Goal: Task Accomplishment & Management: Use online tool/utility

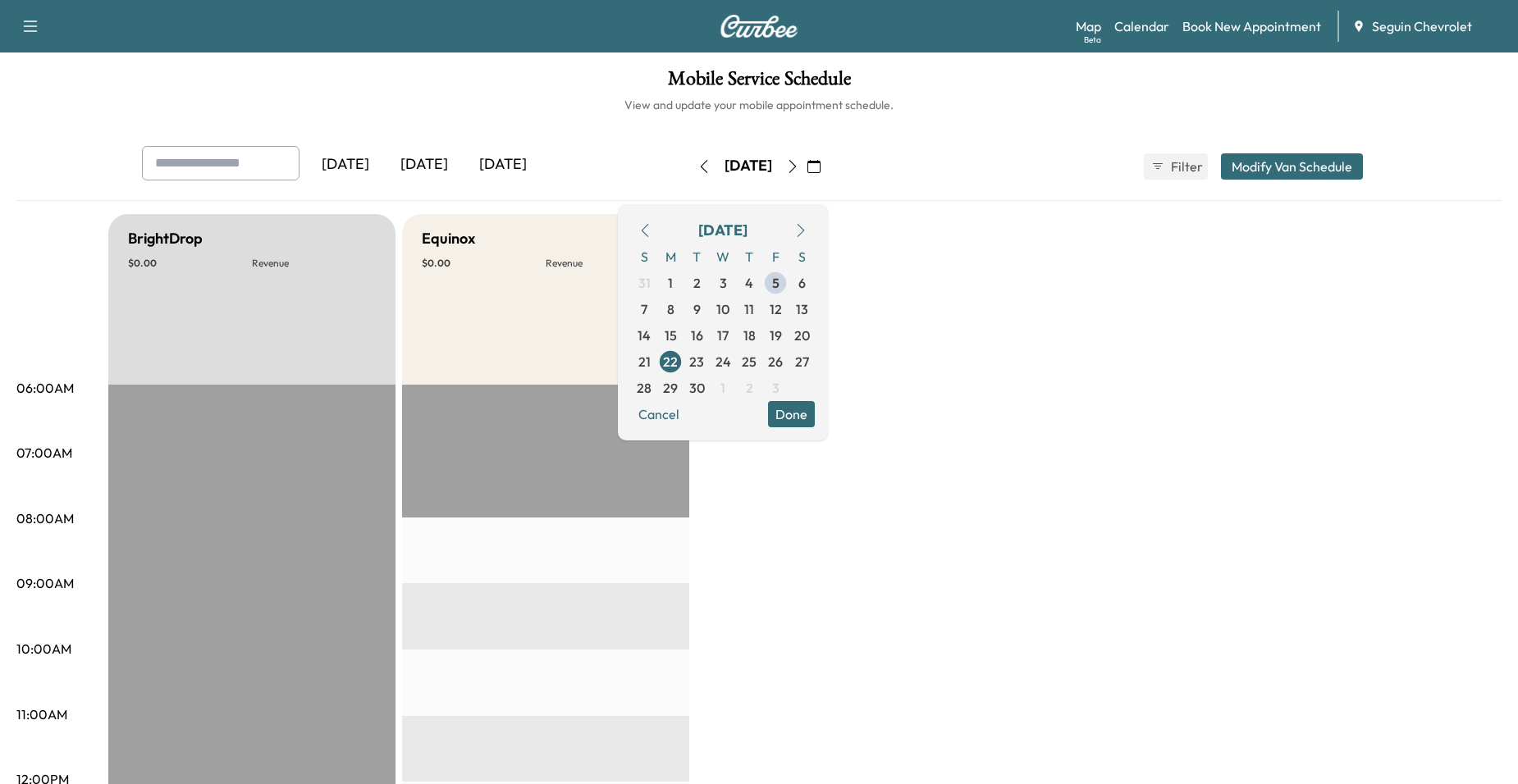
scroll to position [82, 0]
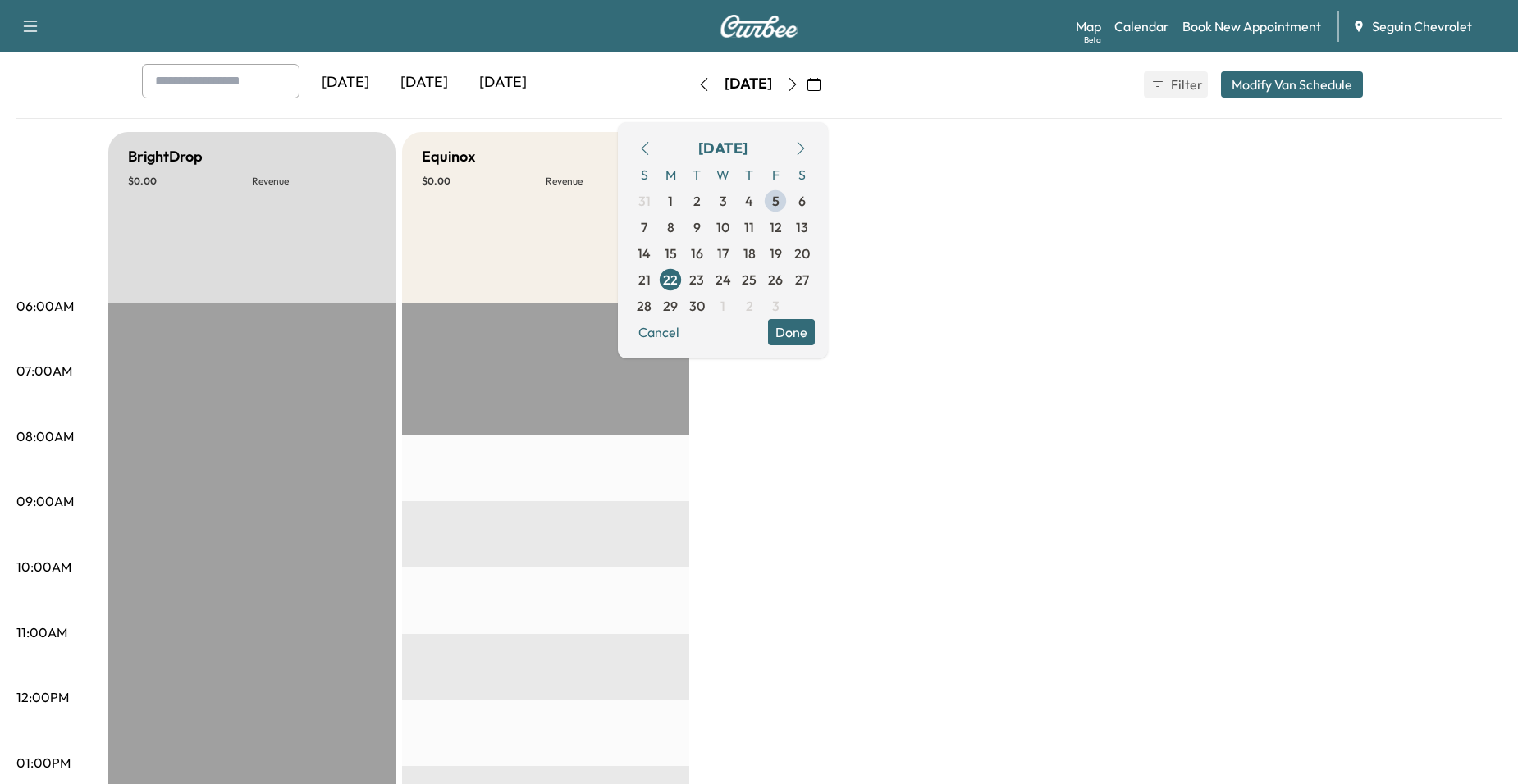
click at [754, 390] on div "BrightDrop $ 0.00 Revenue EST Start Equinox $ 0.00 Revenue EST Start" at bounding box center [804, 747] width 1393 height 1231
click at [687, 337] on button "Cancel" at bounding box center [659, 332] width 56 height 26
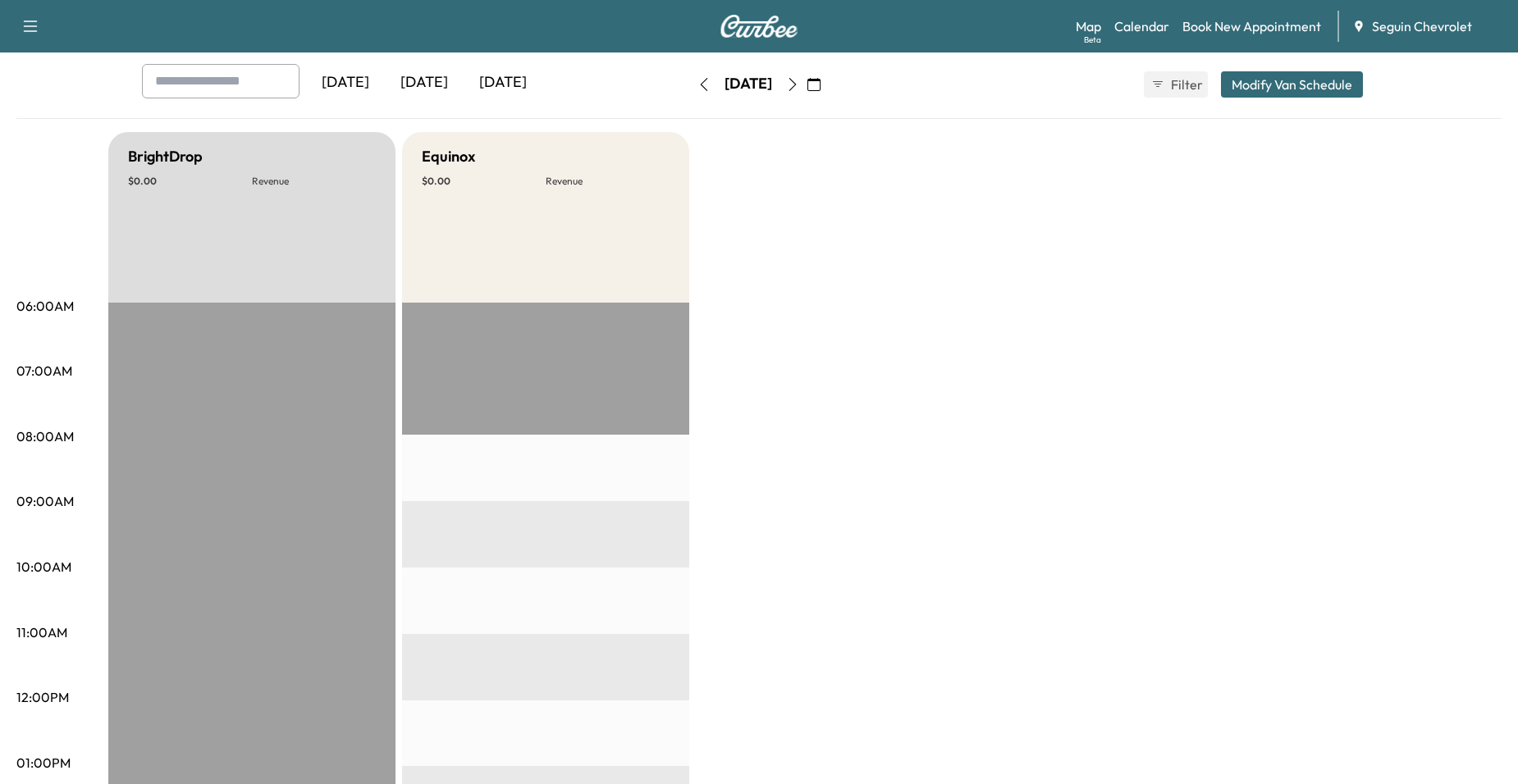
click at [821, 82] on icon "button" at bounding box center [814, 84] width 13 height 13
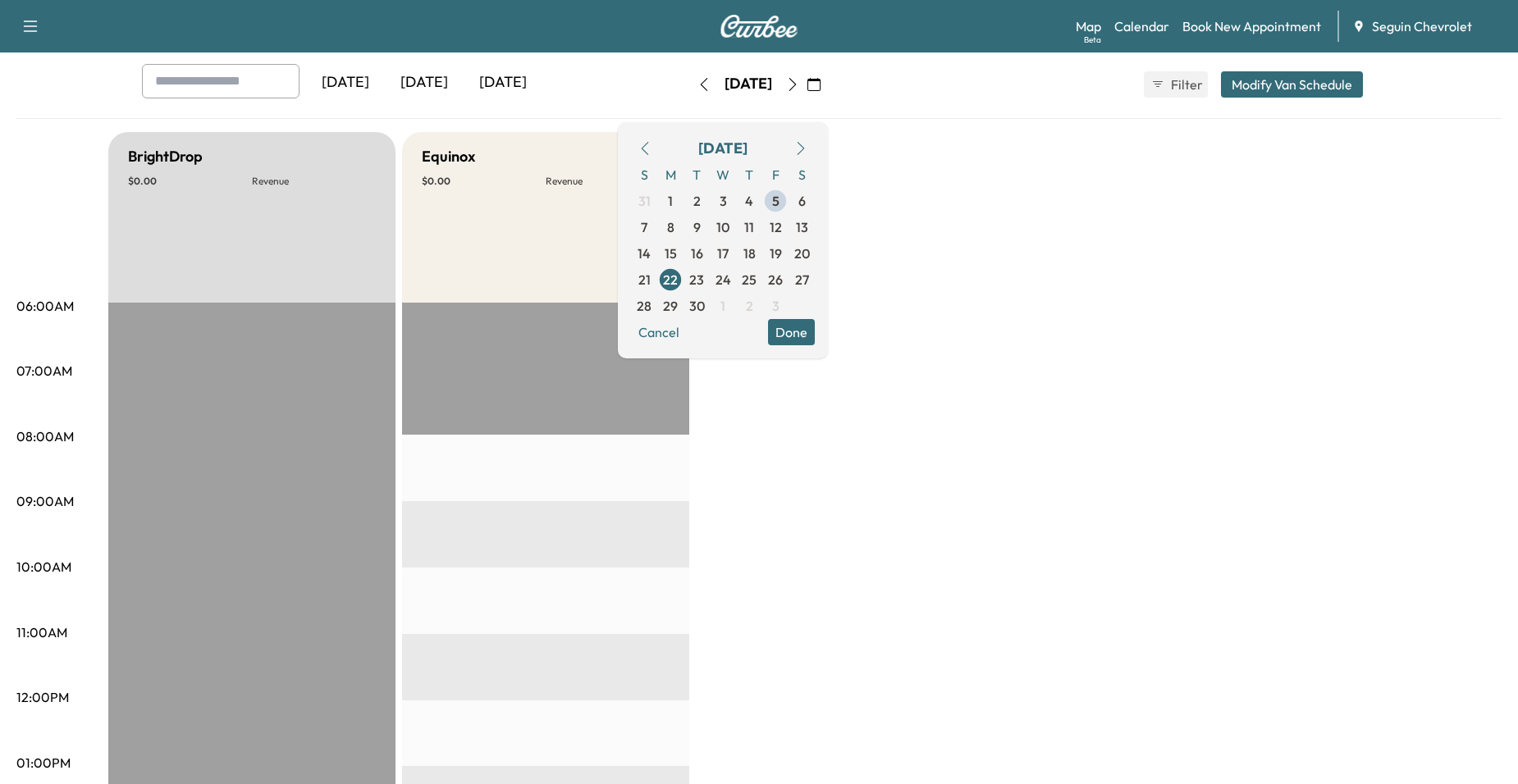
click at [575, 200] on div "Equinox $ 0.00 Revenue" at bounding box center [545, 217] width 287 height 171
click at [684, 230] on span "8" at bounding box center [670, 228] width 26 height 26
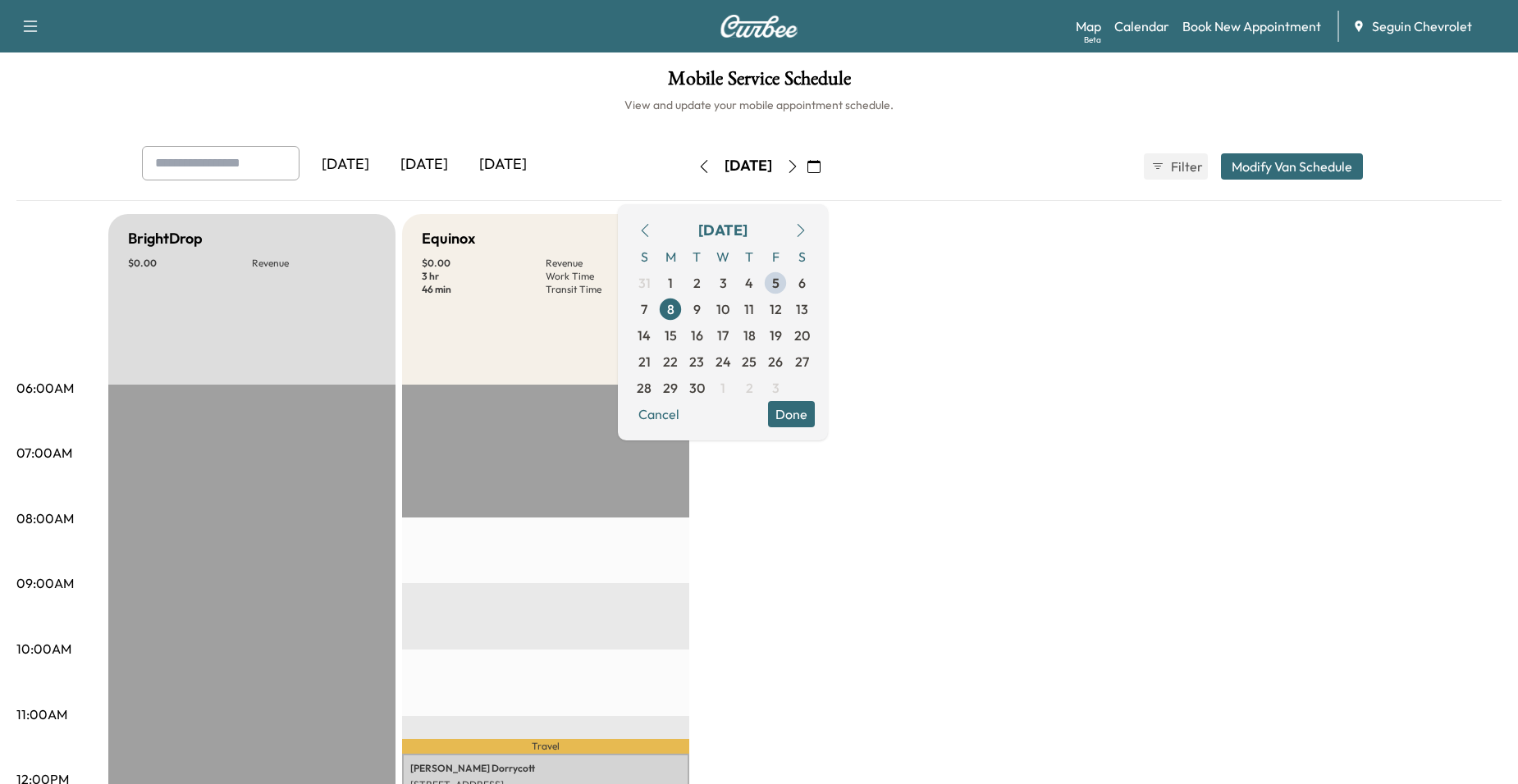
click at [710, 297] on span "9" at bounding box center [697, 310] width 26 height 26
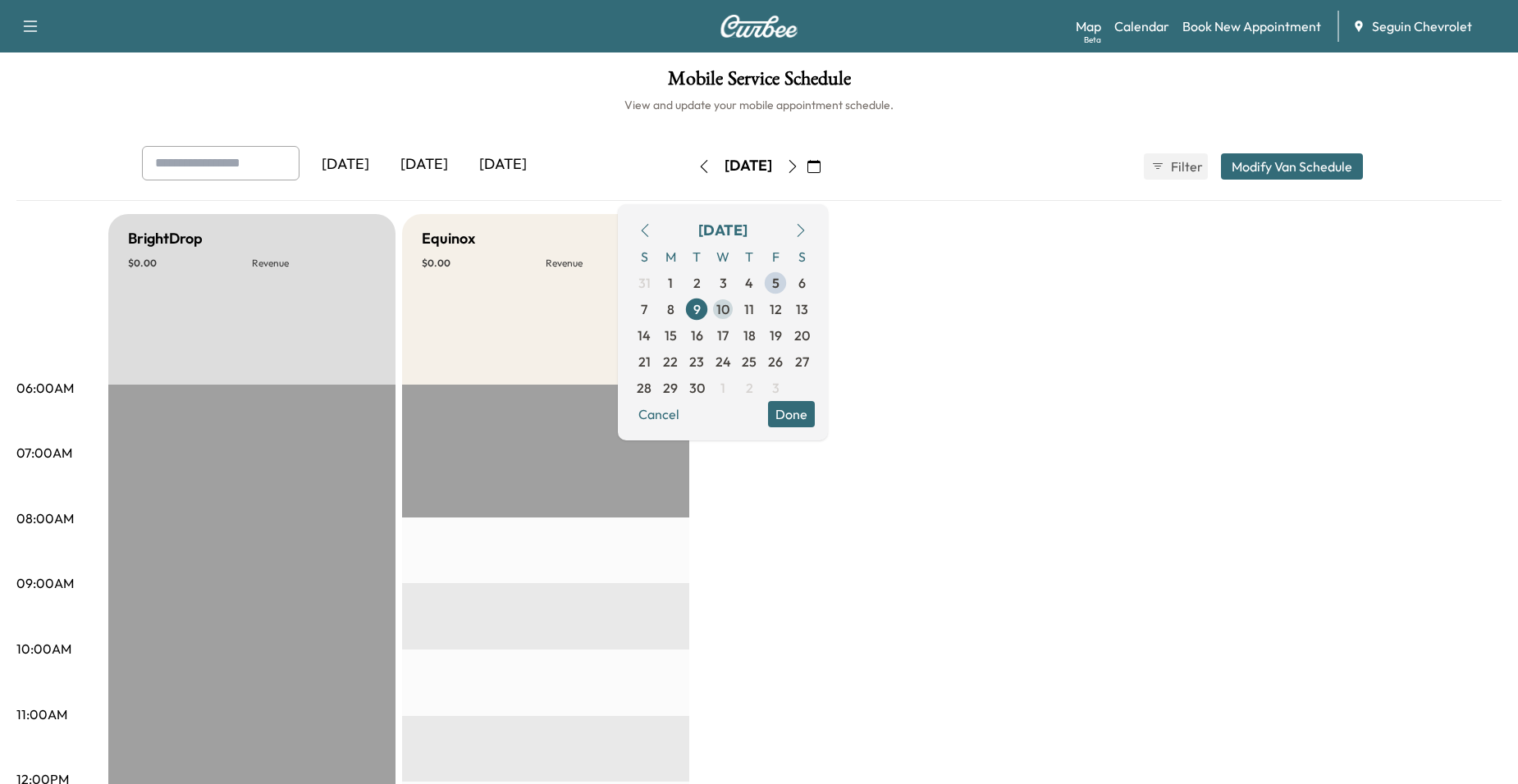
click at [729, 312] on span "10" at bounding box center [722, 309] width 13 height 20
click at [754, 310] on span "11" at bounding box center [749, 309] width 10 height 20
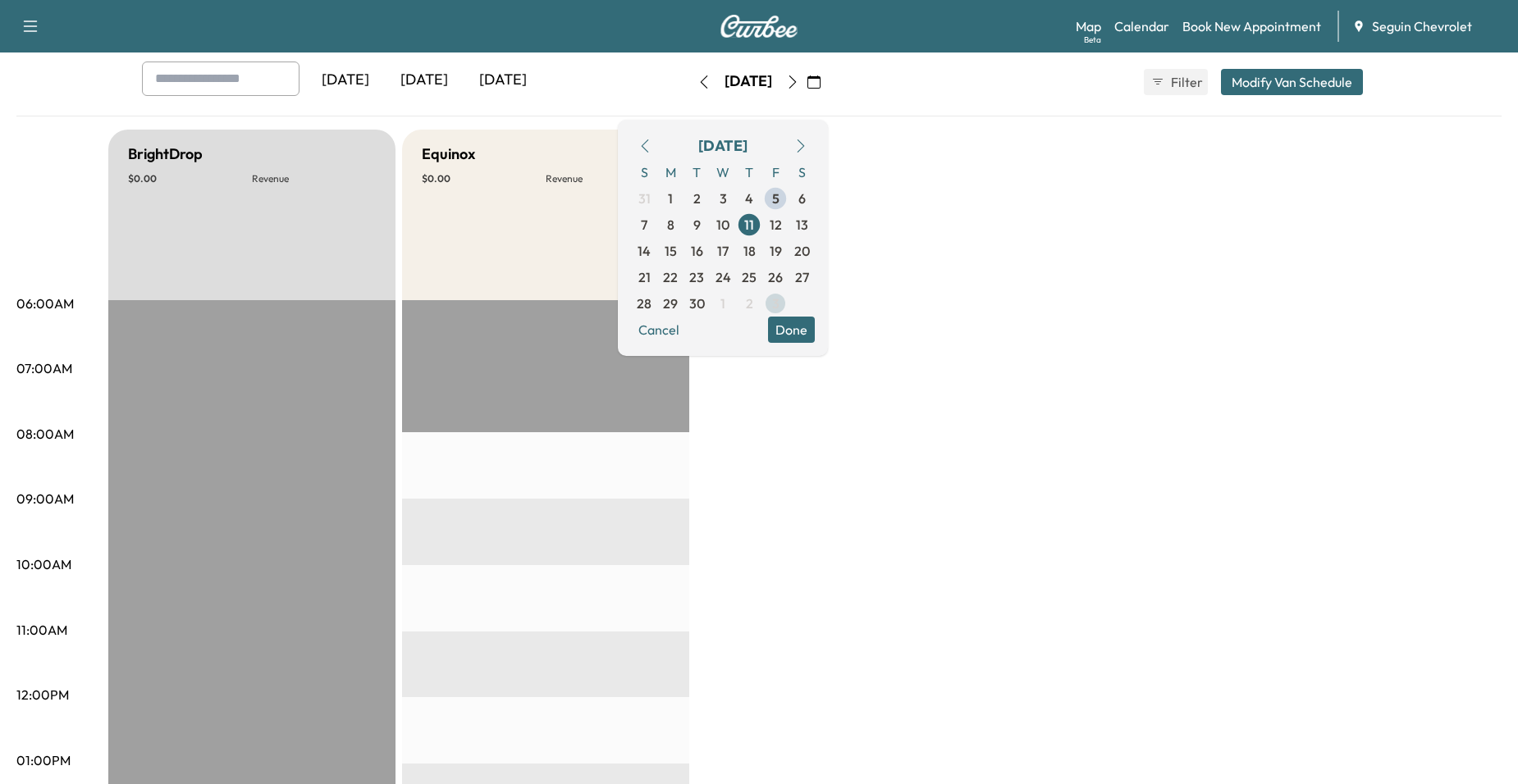
scroll to position [82, 0]
click at [782, 232] on span "12" at bounding box center [776, 227] width 12 height 20
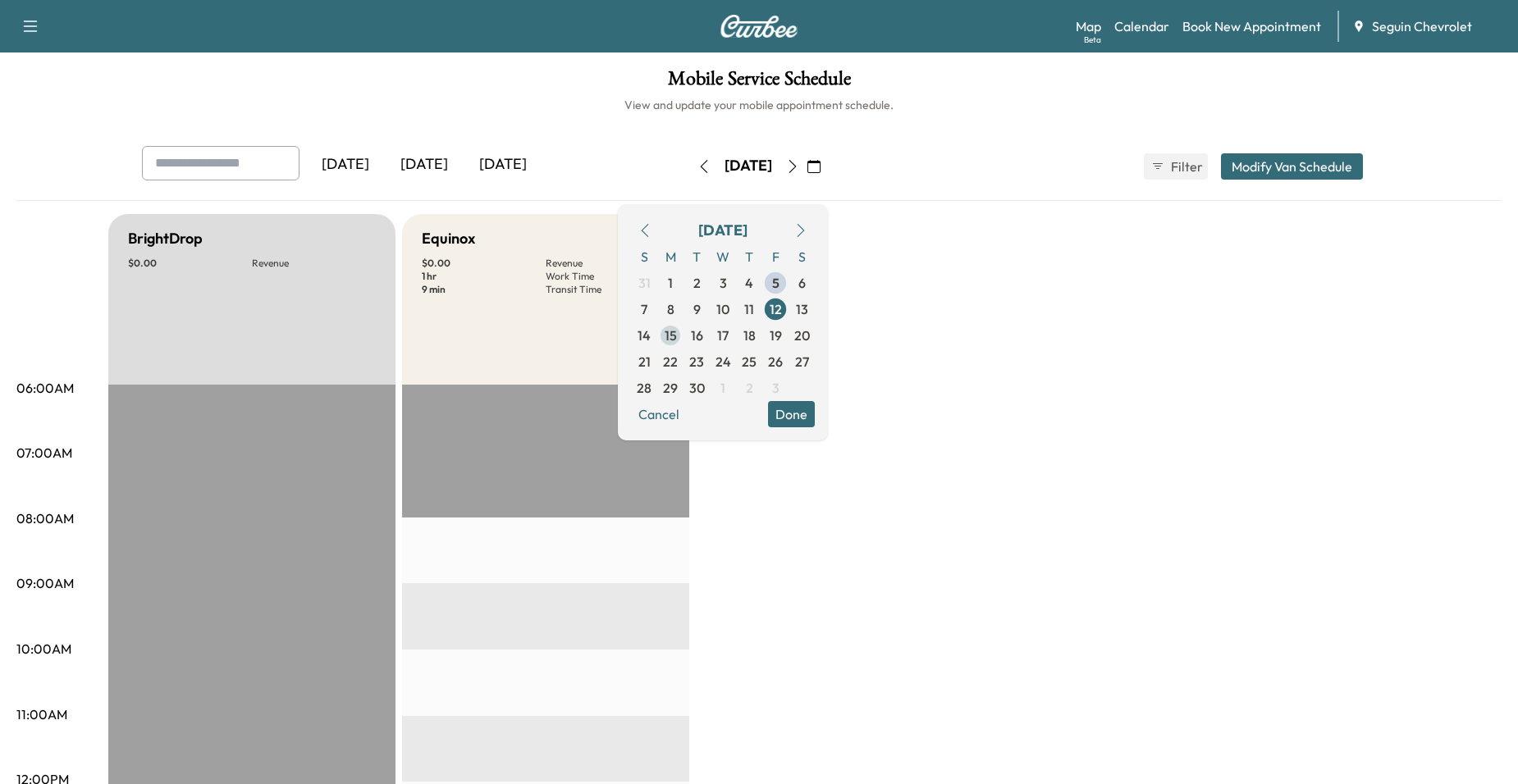
click at [677, 339] on span "15" at bounding box center [671, 335] width 12 height 20
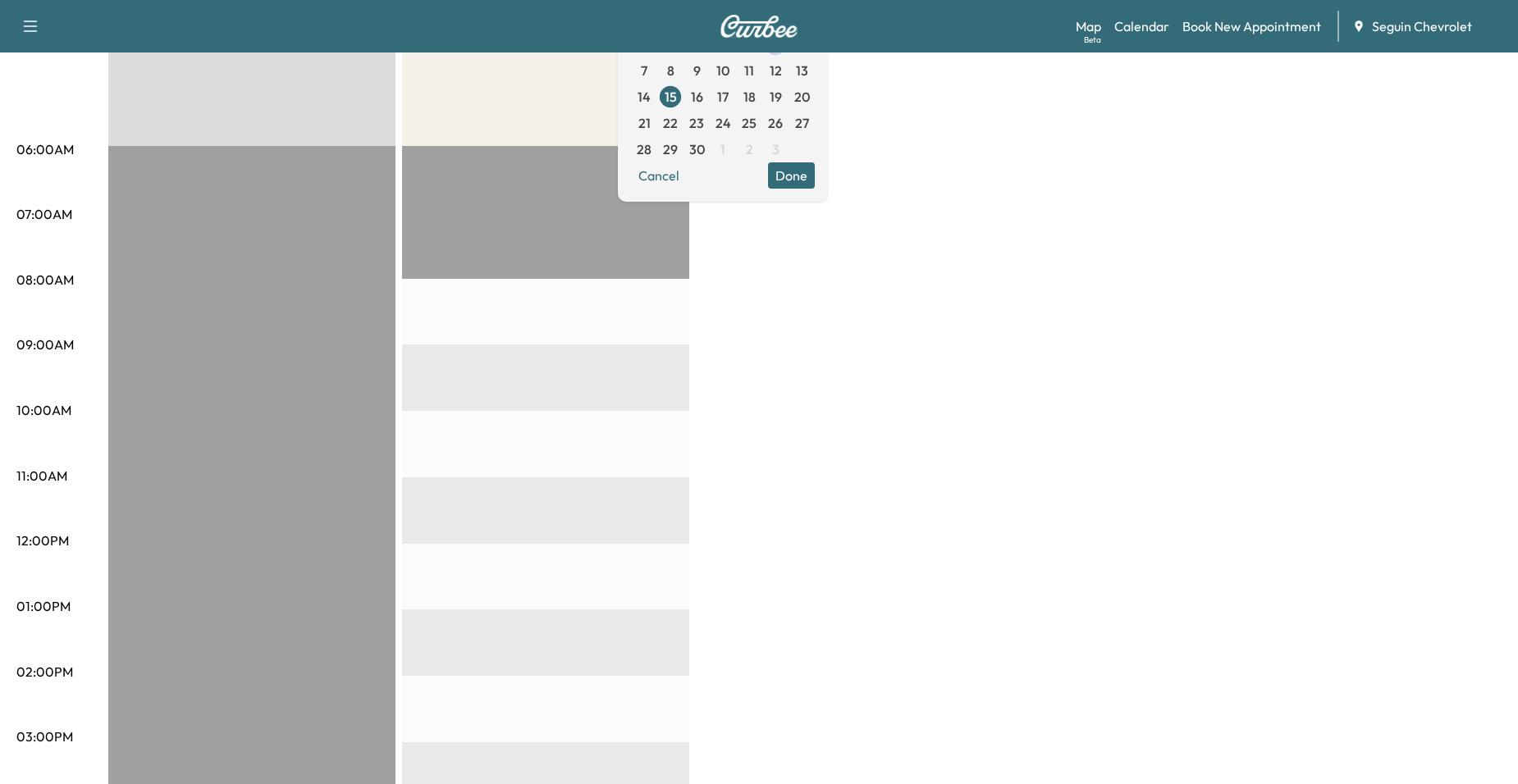
scroll to position [246, 0]
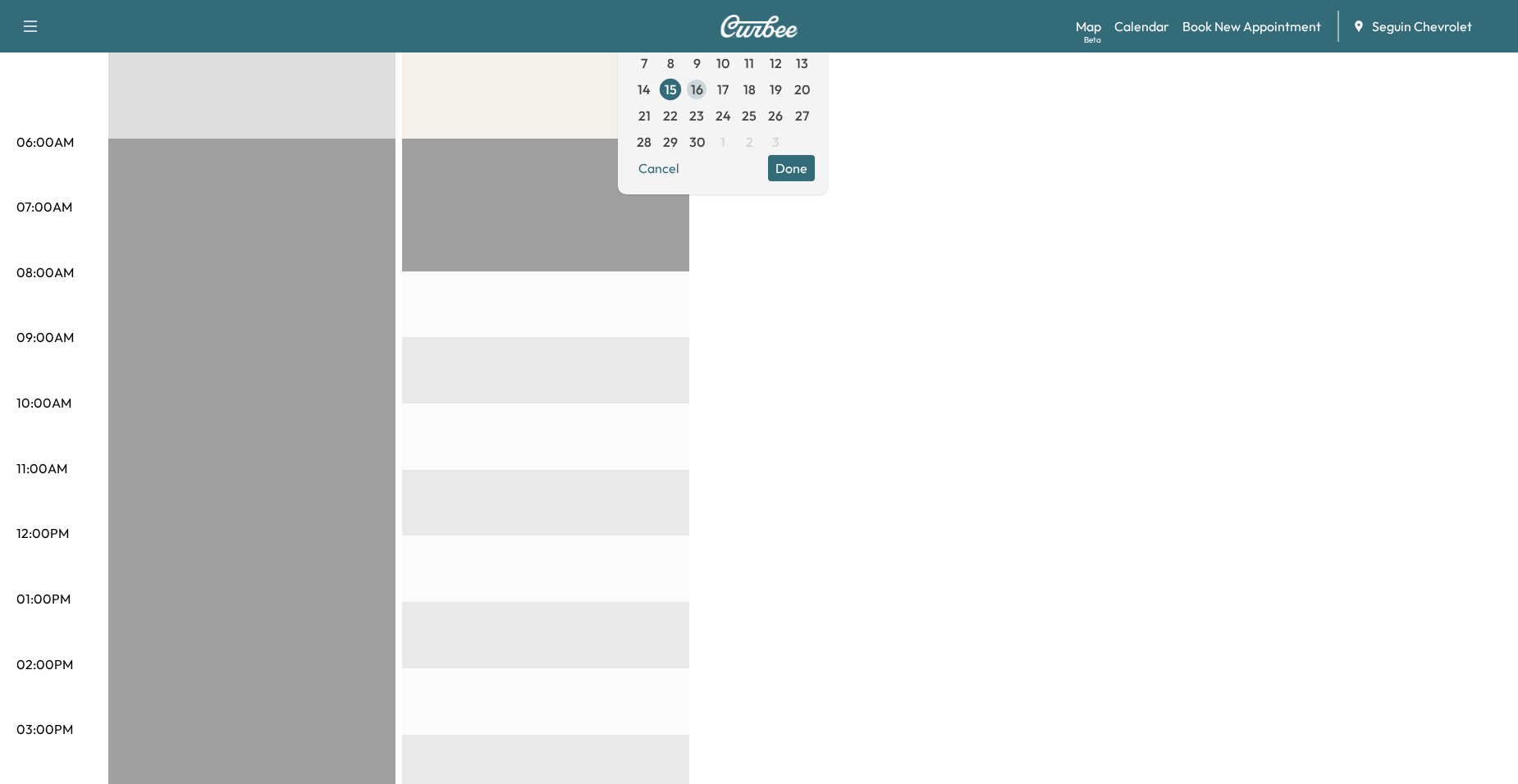
click at [703, 92] on span "16" at bounding box center [697, 89] width 12 height 20
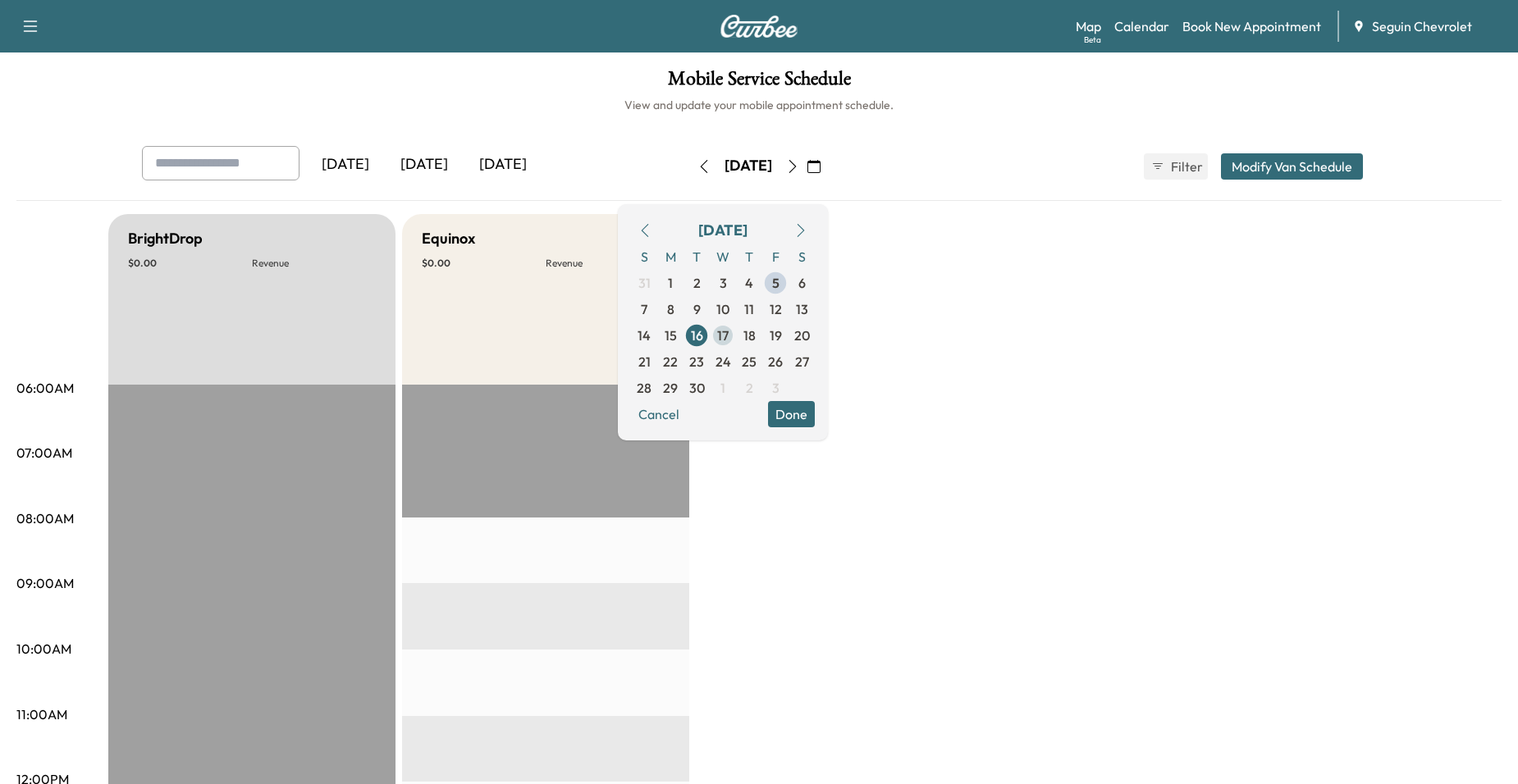
click at [728, 329] on span "17" at bounding box center [722, 335] width 11 height 20
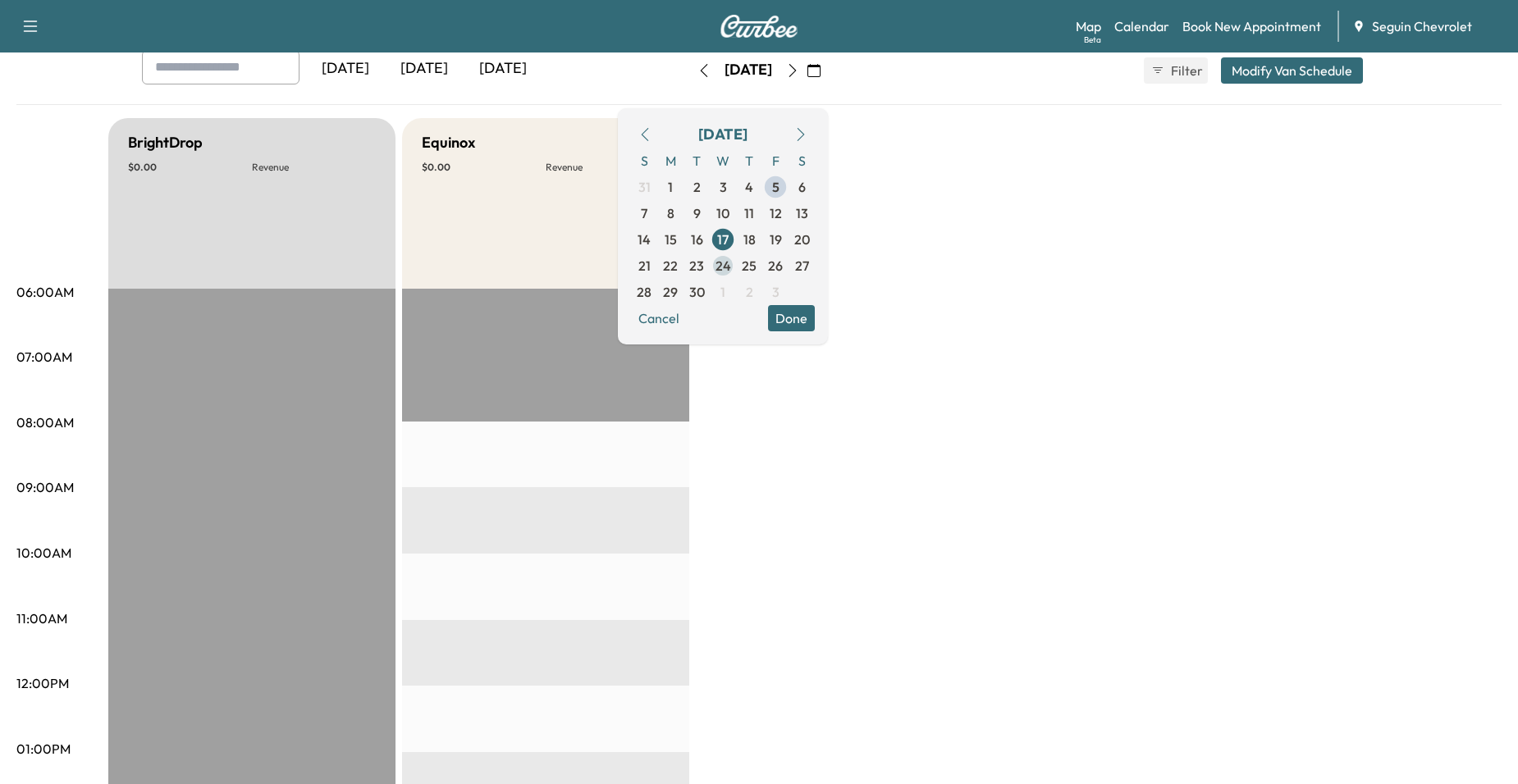
scroll to position [82, 0]
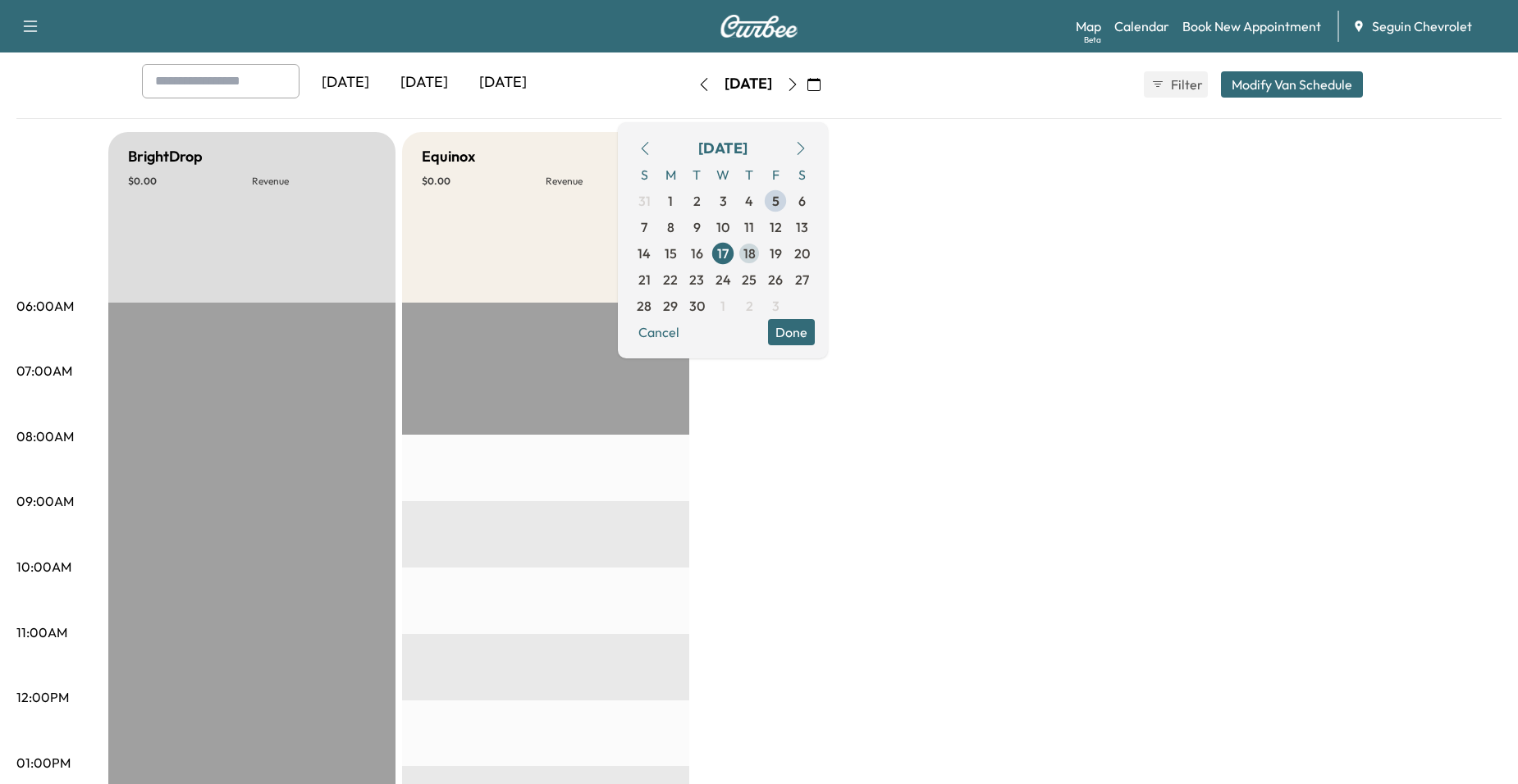
click at [756, 255] on span "18" at bounding box center [749, 253] width 12 height 20
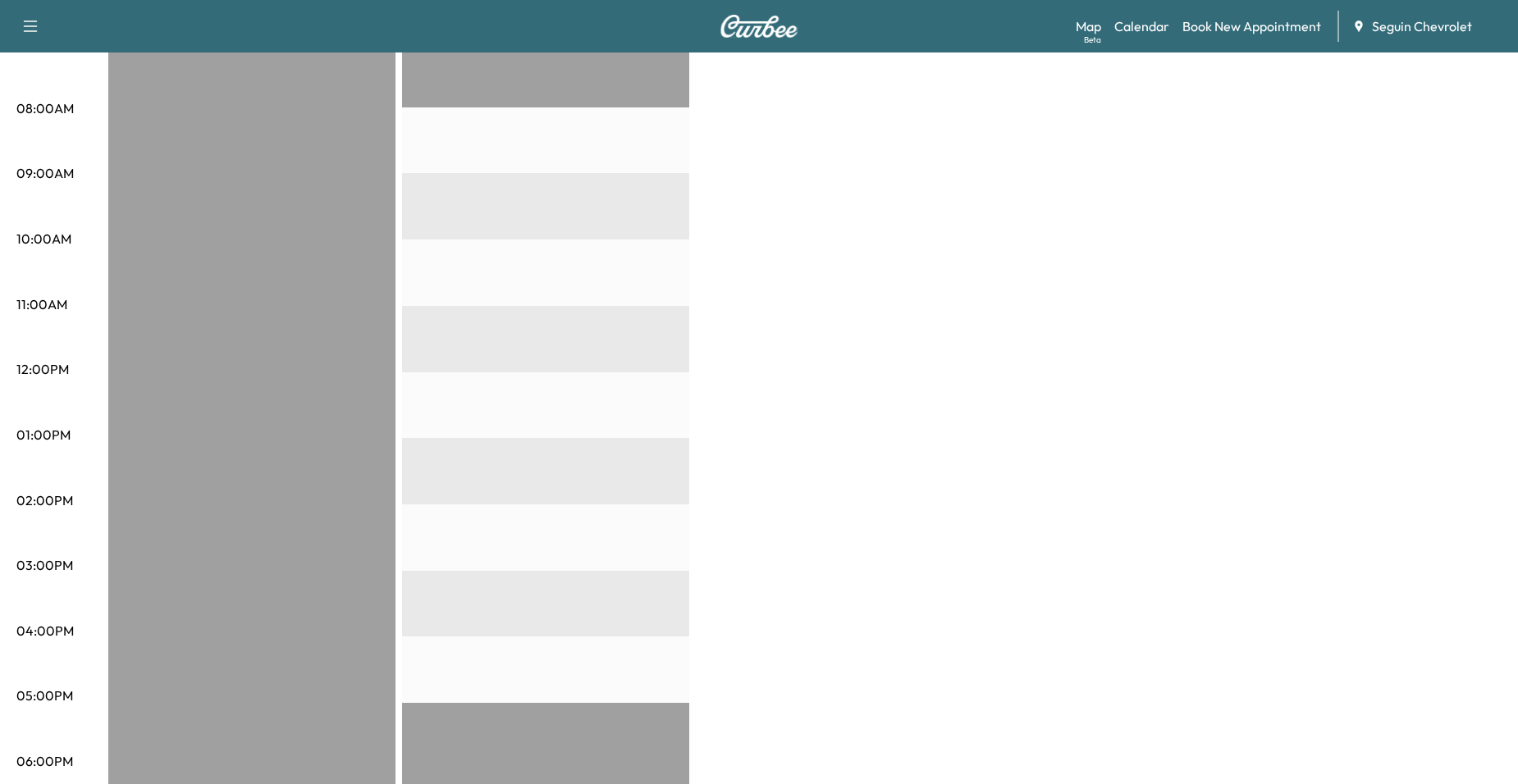
click at [708, 311] on div "BrightDrop $ 0.00 Revenue EST Start Equinox $ 0.00 Revenue EST Start" at bounding box center [804, 419] width 1393 height 1231
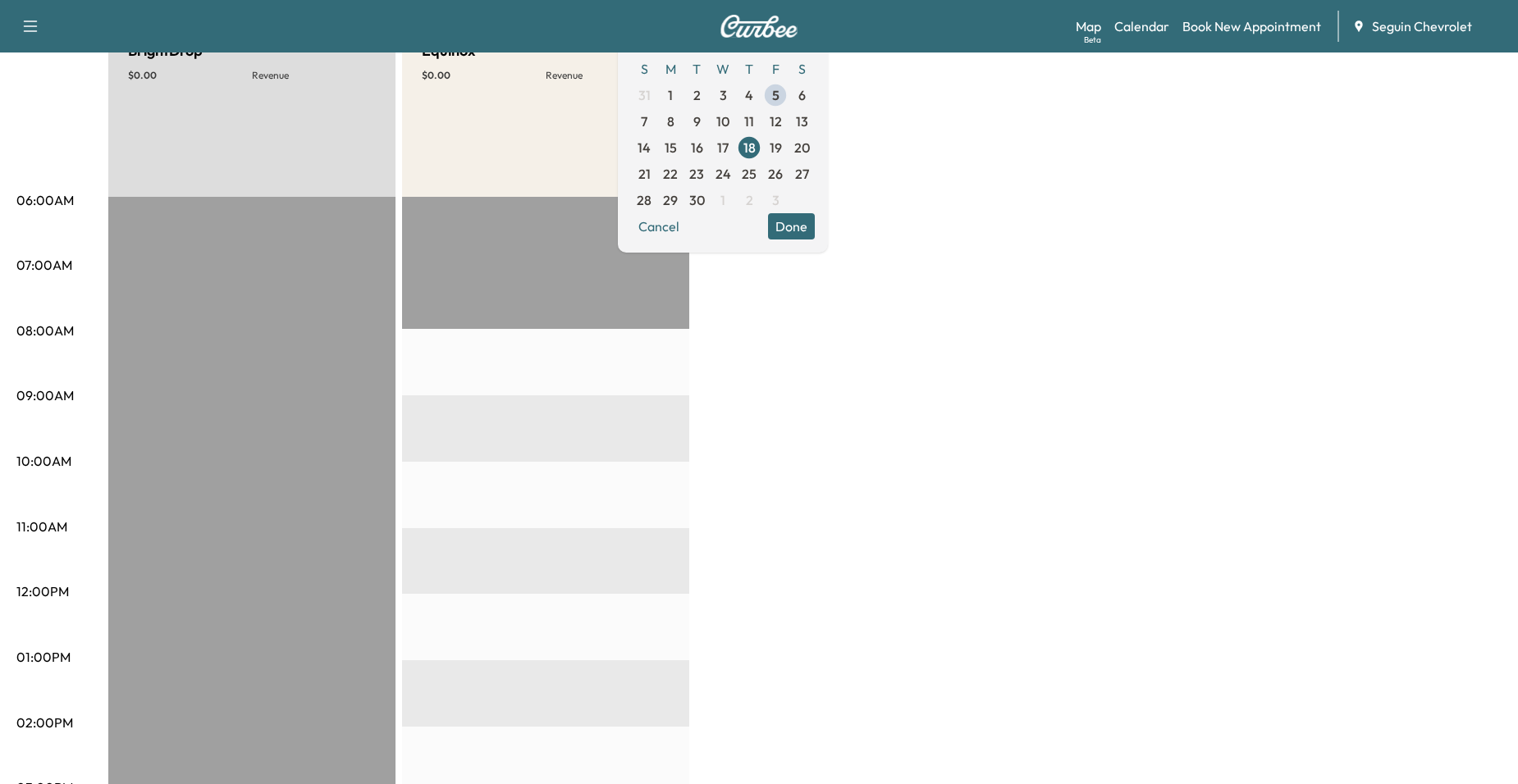
scroll to position [164, 0]
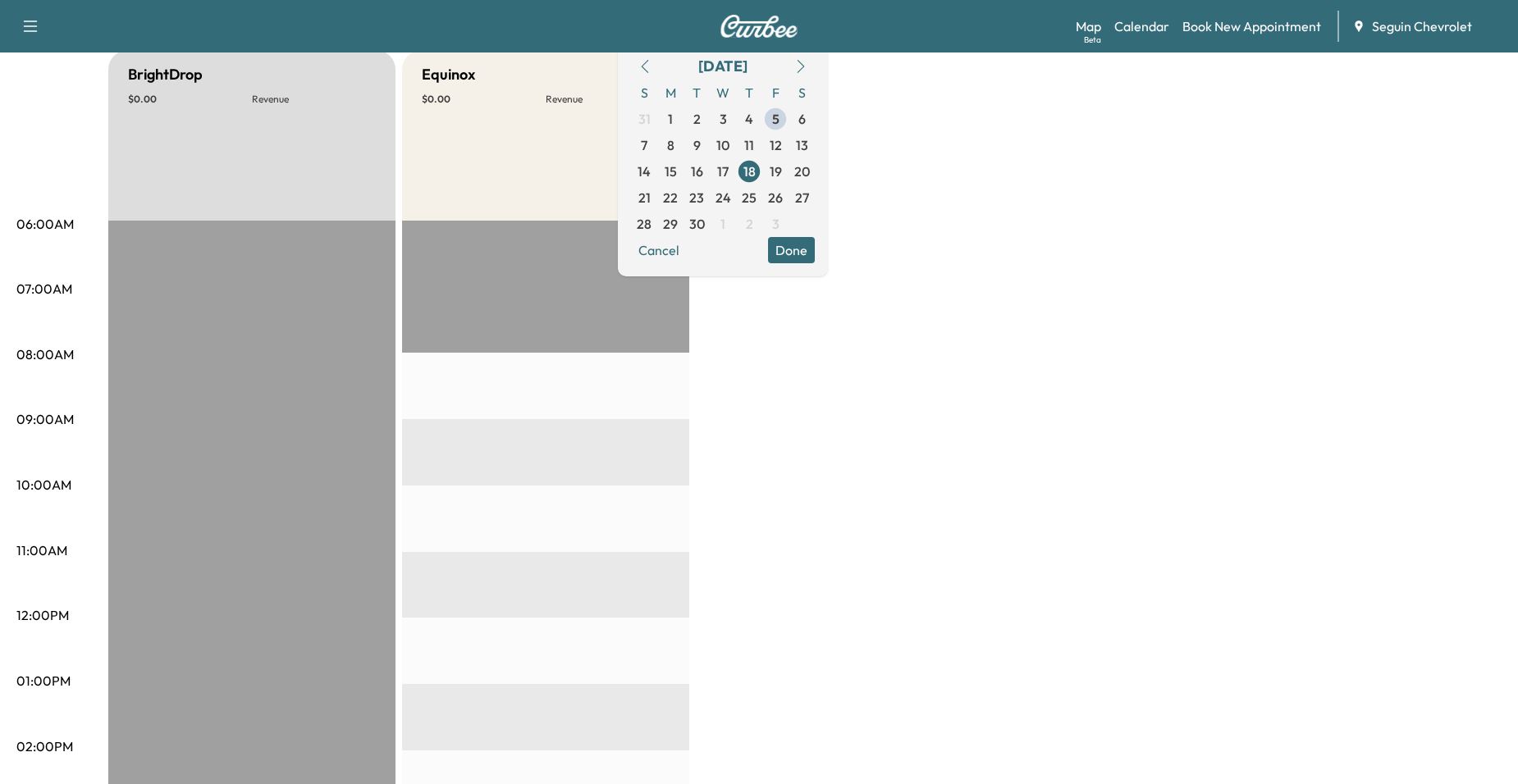
click at [815, 257] on button "Done" at bounding box center [791, 250] width 47 height 26
